Goal: Information Seeking & Learning: Learn about a topic

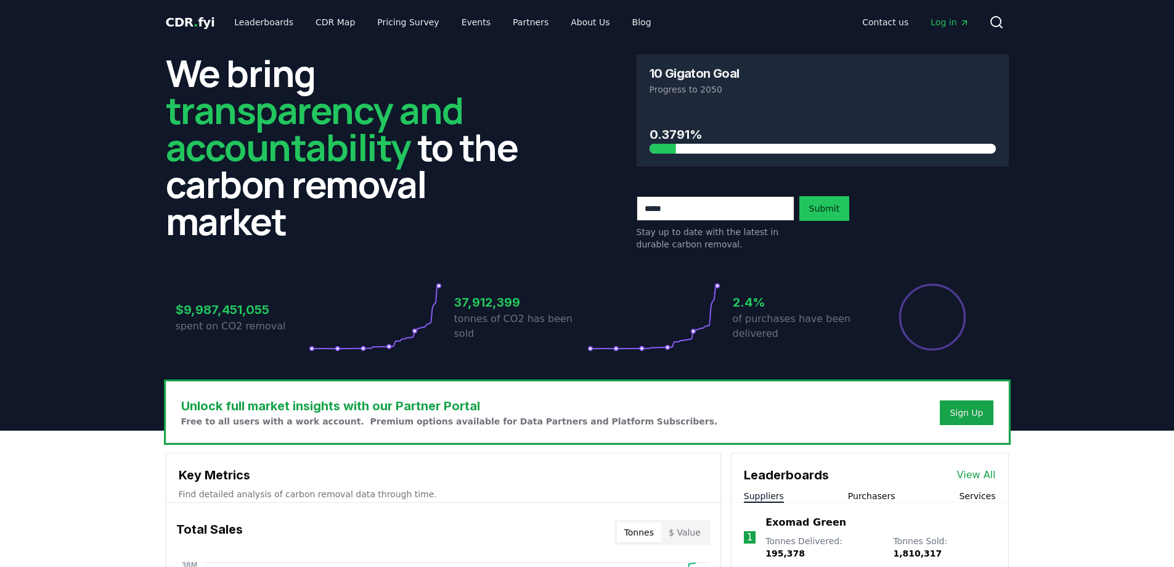
click at [539, 322] on p "tonnes of CO2 has been sold" at bounding box center [520, 326] width 133 height 30
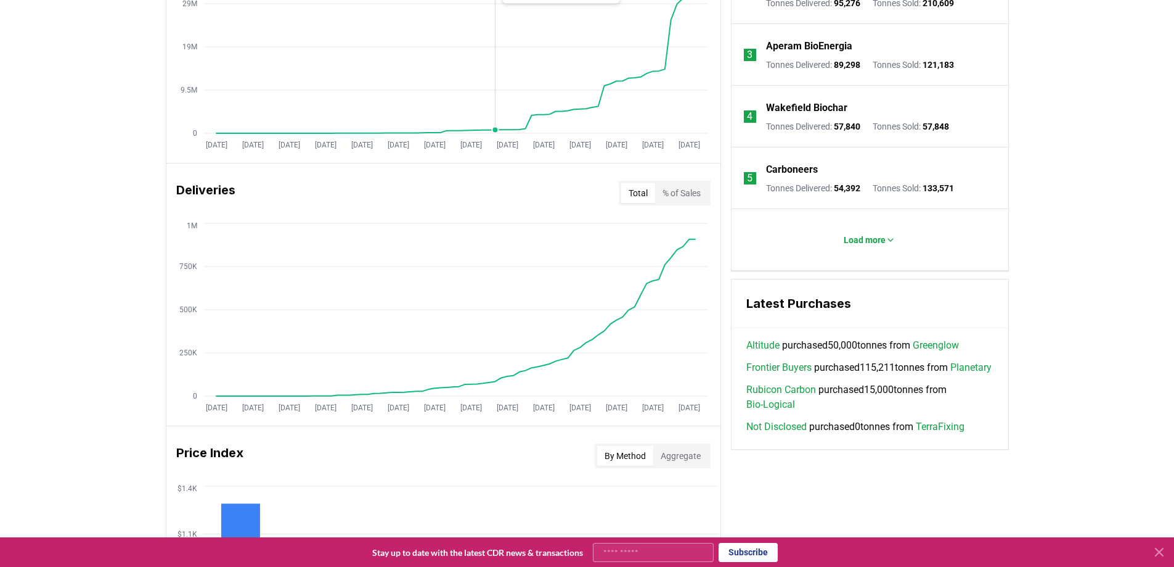
scroll to position [617, 0]
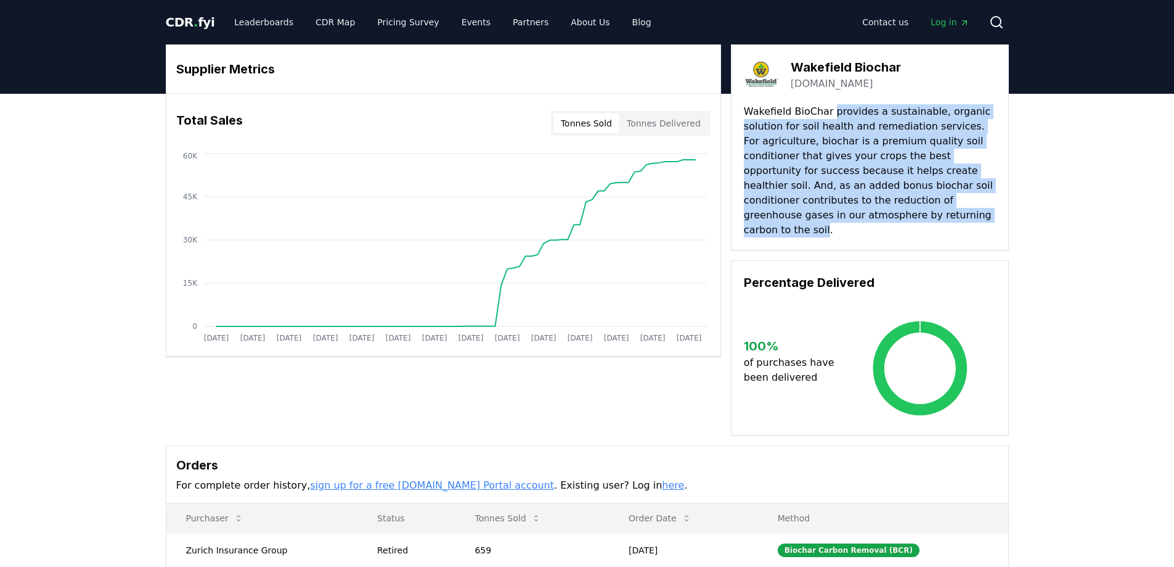
click at [881, 219] on p "Wakefield BioChar provides a sustainable, organic solution for soil health and …" at bounding box center [870, 170] width 252 height 133
click at [883, 215] on p "Wakefield BioChar provides a sustainable, organic solution for soil health and …" at bounding box center [870, 170] width 252 height 133
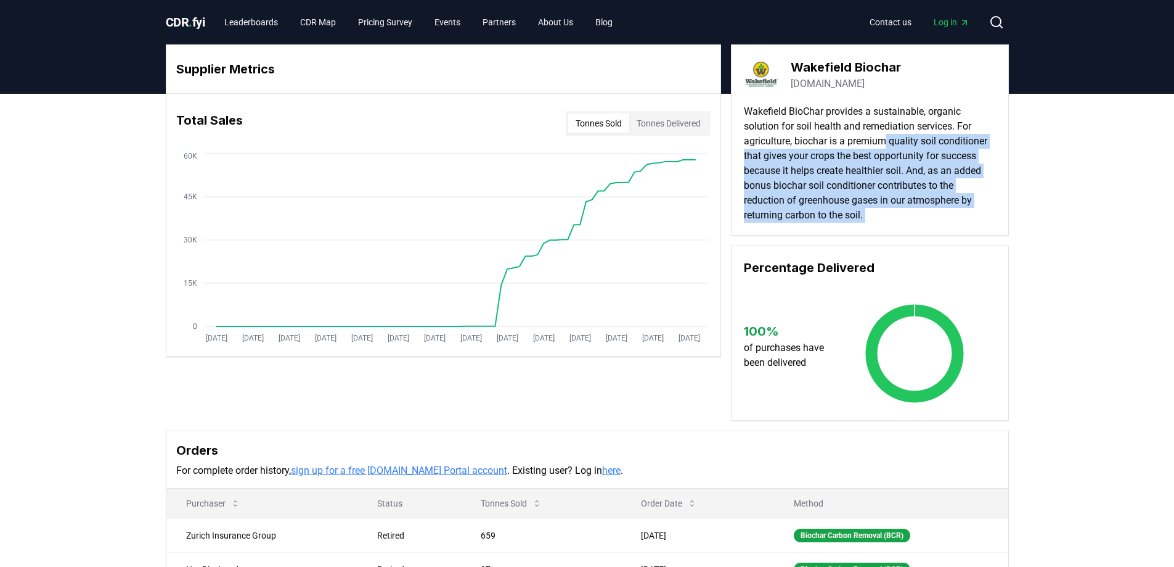
drag, startPoint x: 884, startPoint y: 214, endPoint x: 890, endPoint y: 131, distance: 82.8
click at [890, 133] on p "Wakefield BioChar provides a sustainable, organic solution for soil health and …" at bounding box center [870, 163] width 252 height 118
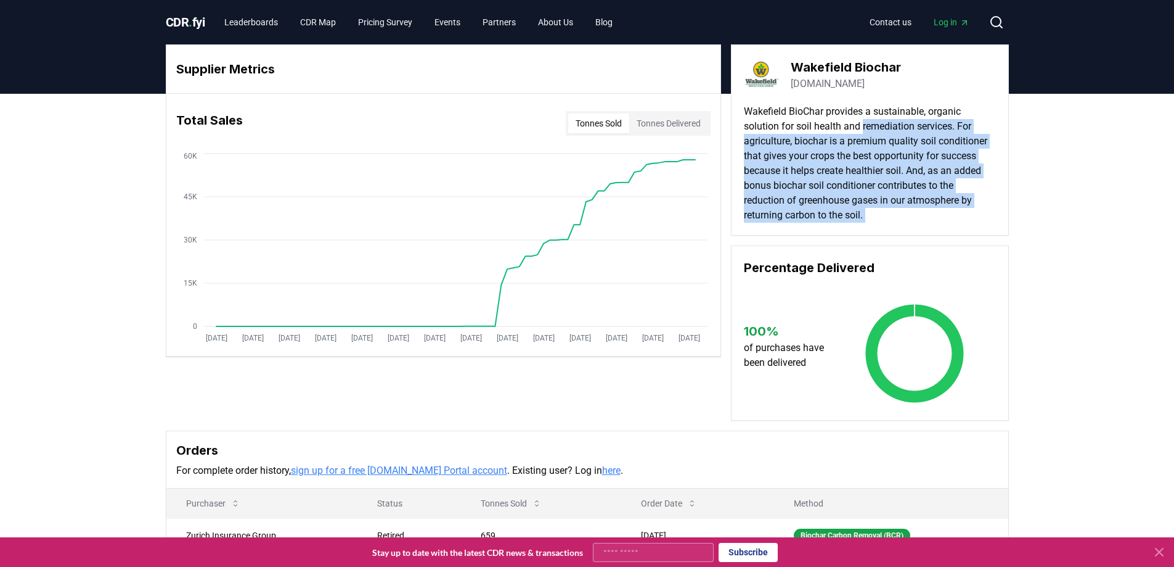
click at [891, 126] on p "Wakefield BioChar provides a sustainable, organic solution for soil health and …" at bounding box center [870, 163] width 252 height 118
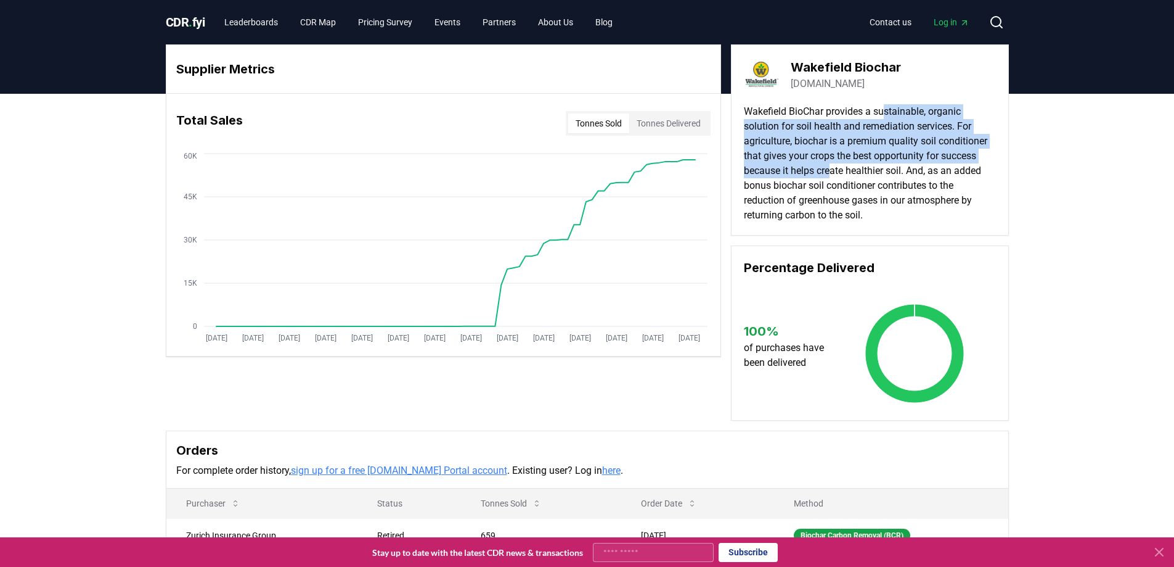
drag, startPoint x: 890, startPoint y: 111, endPoint x: 863, endPoint y: 84, distance: 37.5
click at [883, 164] on p "Wakefield BioChar provides a sustainable, organic solution for soil health and …" at bounding box center [870, 163] width 252 height 118
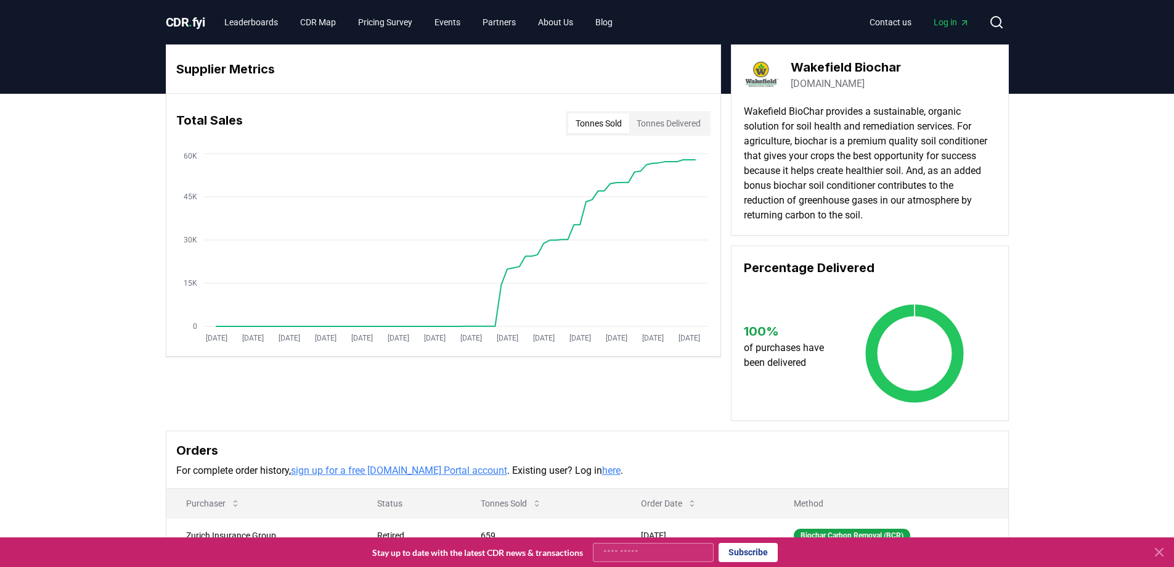
click at [840, 63] on h3 "Wakefield Biochar" at bounding box center [846, 67] width 110 height 18
click at [813, 84] on link "wakefieldbiochar.com" at bounding box center [828, 83] width 74 height 15
